Goal: Task Accomplishment & Management: Use online tool/utility

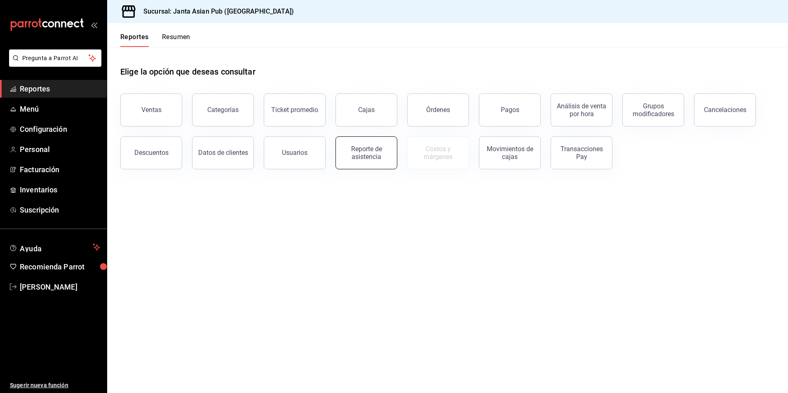
click at [372, 154] on div "Reporte de asistencia" at bounding box center [366, 153] width 51 height 16
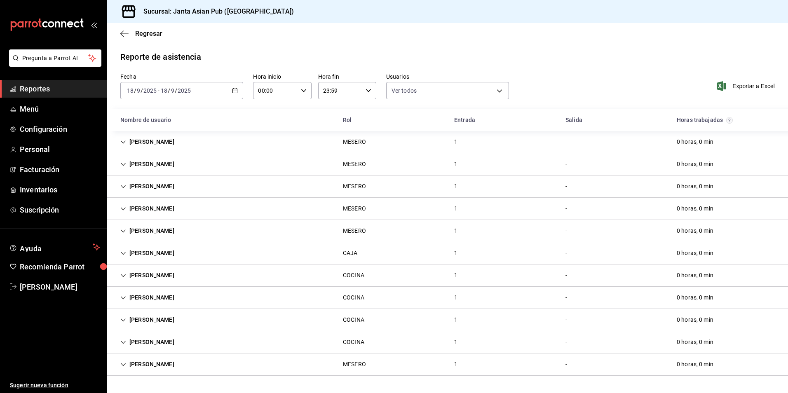
click at [224, 91] on div "[DATE] [DATE] - [DATE] [DATE]" at bounding box center [181, 90] width 123 height 17
click at [160, 133] on span "Ayer" at bounding box center [159, 134] width 64 height 9
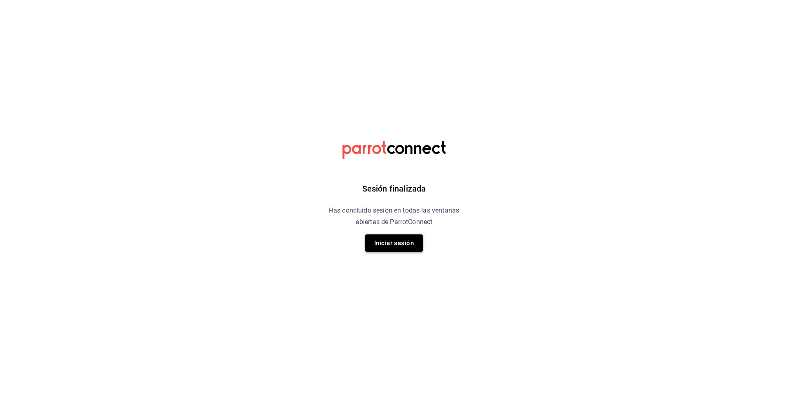
click at [397, 244] on button "Iniciar sesión" at bounding box center [394, 242] width 58 height 17
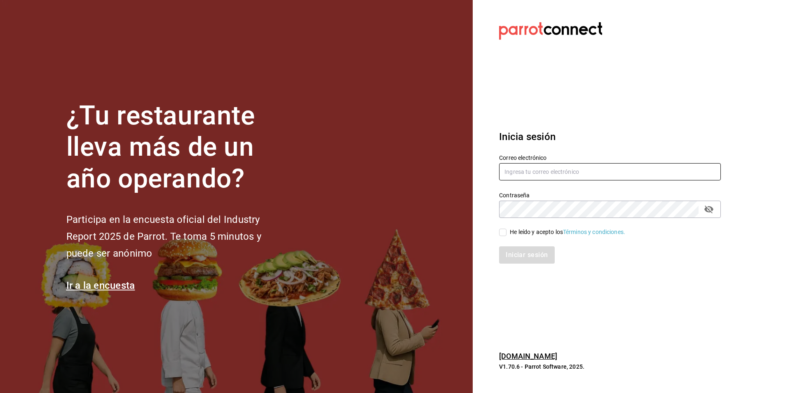
type input "[EMAIL_ADDRESS][DOMAIN_NAME]"
click at [525, 231] on div "He leído y acepto los Términos y condiciones." at bounding box center [567, 232] width 115 height 9
click at [506, 231] on input "He leído y acepto los Términos y condiciones." at bounding box center [502, 232] width 7 height 7
checkbox input "true"
click at [521, 260] on button "Iniciar sesión" at bounding box center [527, 254] width 56 height 17
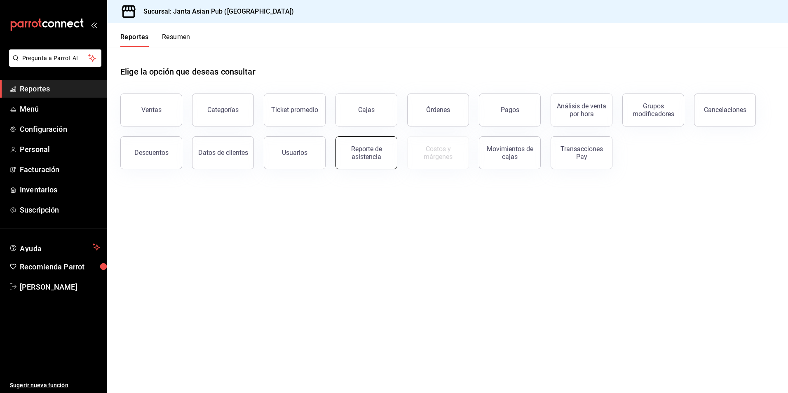
click at [375, 154] on div "Reporte de asistencia" at bounding box center [366, 153] width 51 height 16
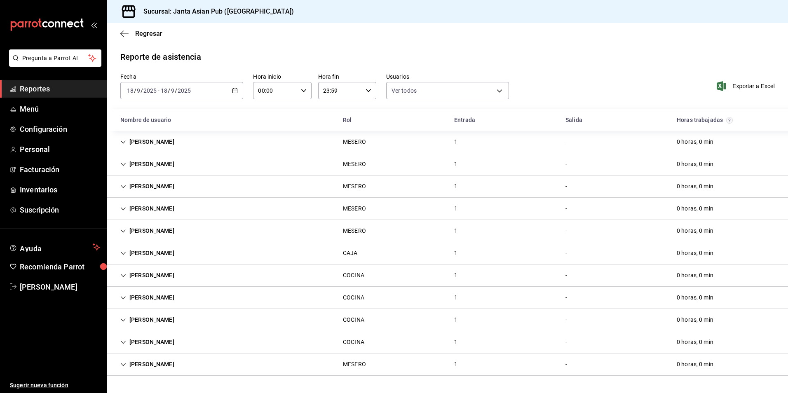
click at [204, 87] on div "[DATE] [DATE] - [DATE] [DATE]" at bounding box center [181, 90] width 123 height 17
click at [166, 130] on span "Ayer" at bounding box center [159, 134] width 64 height 9
click at [738, 88] on span "Exportar a Excel" at bounding box center [746, 86] width 56 height 10
